Goal: Task Accomplishment & Management: Use online tool/utility

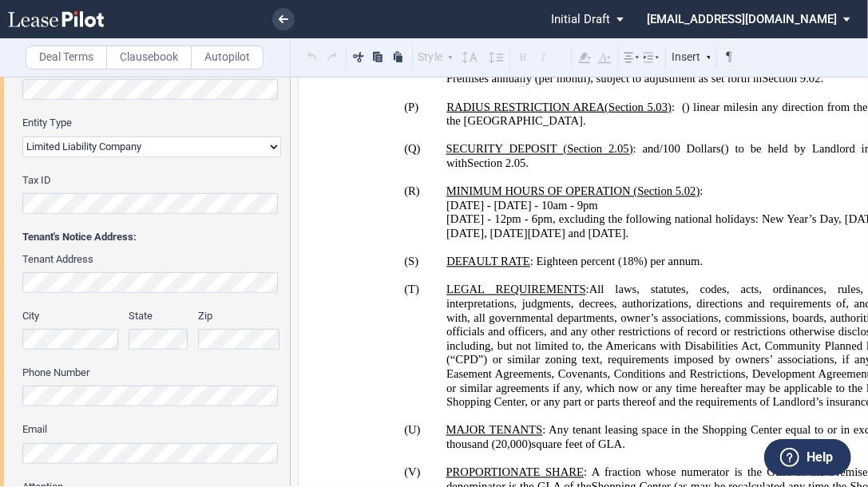
scroll to position [383, 0]
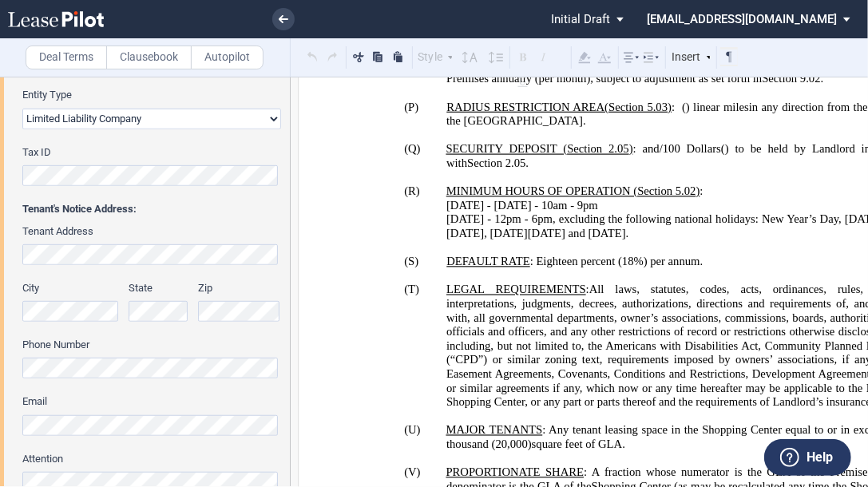
click at [465, 198] on span "[DATE]" at bounding box center [465, 205] width 38 height 14
drag, startPoint x: 583, startPoint y: 172, endPoint x: 599, endPoint y: 168, distance: 16.5
click at [584, 198] on span "9pm" at bounding box center [587, 205] width 21 height 14
drag, startPoint x: 563, startPoint y: 182, endPoint x: 465, endPoint y: 178, distance: 99.0
click at [453, 212] on span "[DATE] - 12pm - 6pm, excluding the following national holidays: New Year’s Day,…" at bounding box center [689, 225] width 486 height 27
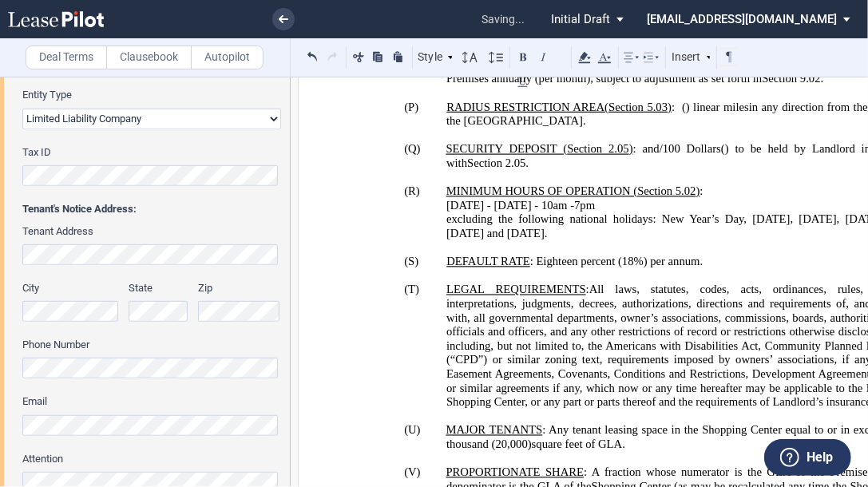
click at [630, 198] on p "[DATE] - [DATE] - 10am - 7 pm" at bounding box center [687, 205] width 483 height 14
click at [611, 198] on span "pm ( Closed Mondays)" at bounding box center [634, 205] width 108 height 14
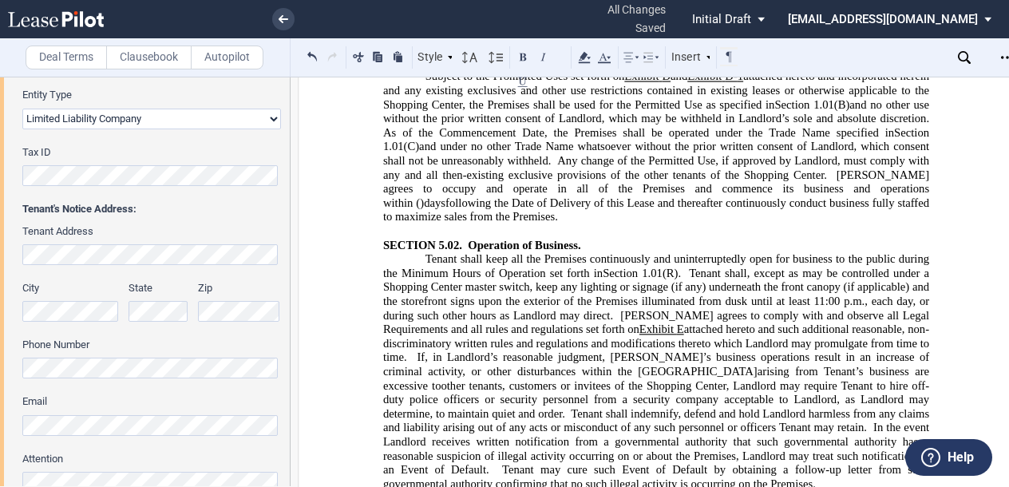
scroll to position [7854, 0]
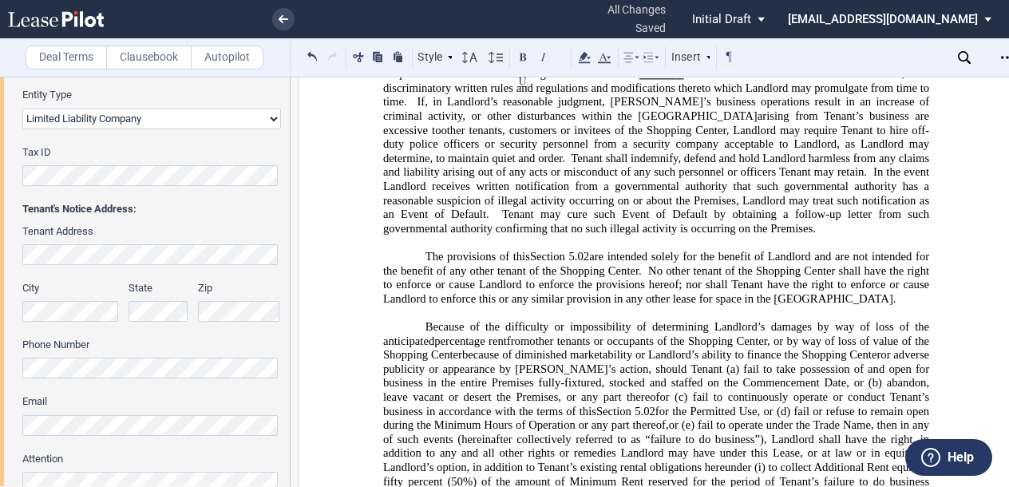
drag, startPoint x: 693, startPoint y: 242, endPoint x: 721, endPoint y: 240, distance: 28.0
drag, startPoint x: 784, startPoint y: 242, endPoint x: 793, endPoint y: 239, distance: 9.9
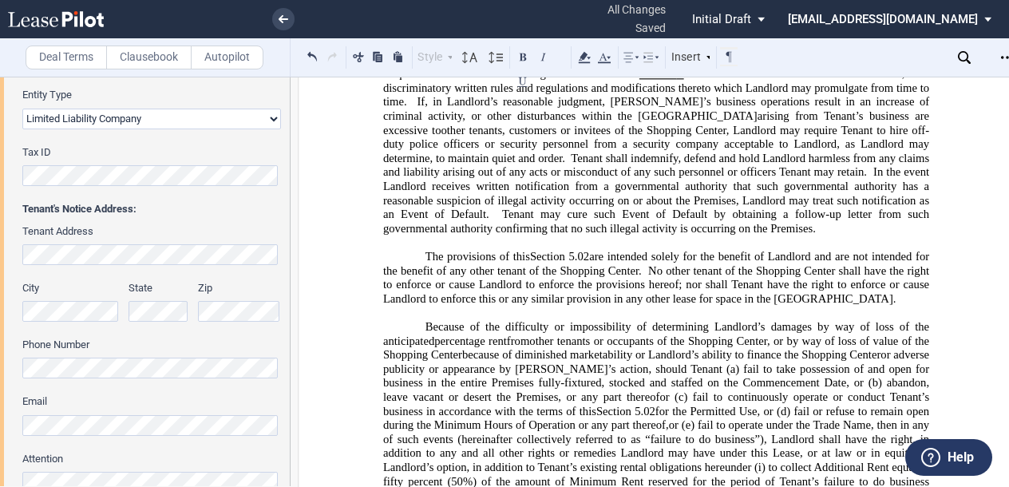
click at [683, 320] on p "Because of the difficulty or impossibility of determining Landlord’s damages by…" at bounding box center [656, 460] width 546 height 281
click at [716, 320] on p "Because of the difficulty or impossibility of determining Landlord’s damages by…" at bounding box center [656, 460] width 546 height 281
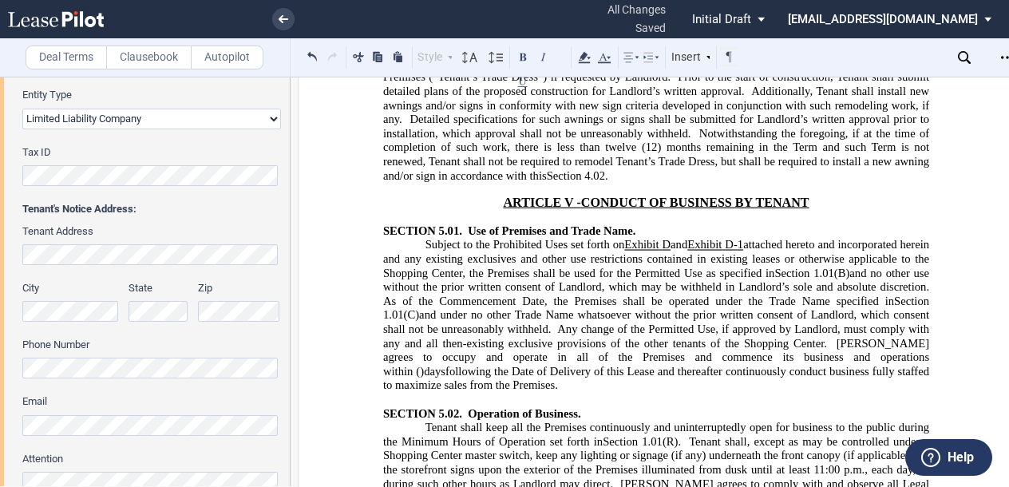
scroll to position [7407, 0]
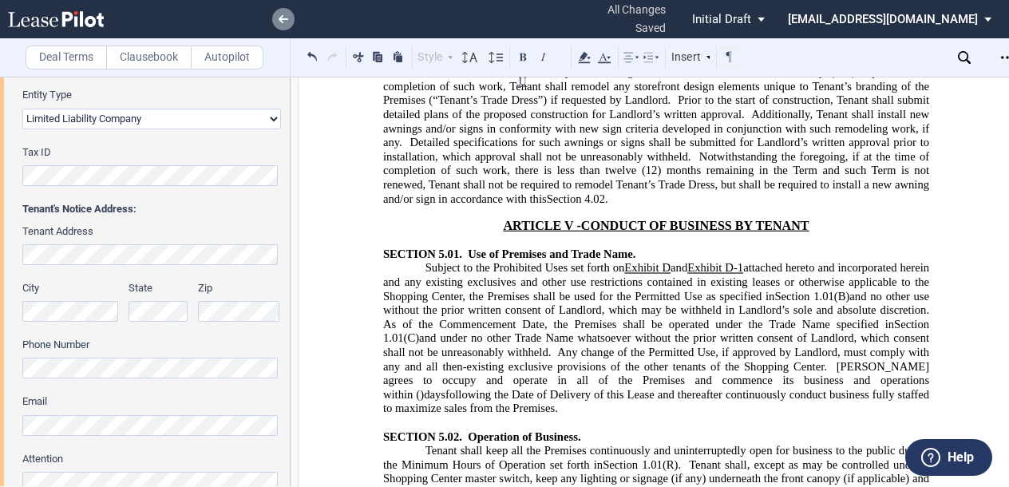
click at [281, 22] on use at bounding box center [284, 19] width 10 height 8
